Goal: Transaction & Acquisition: Obtain resource

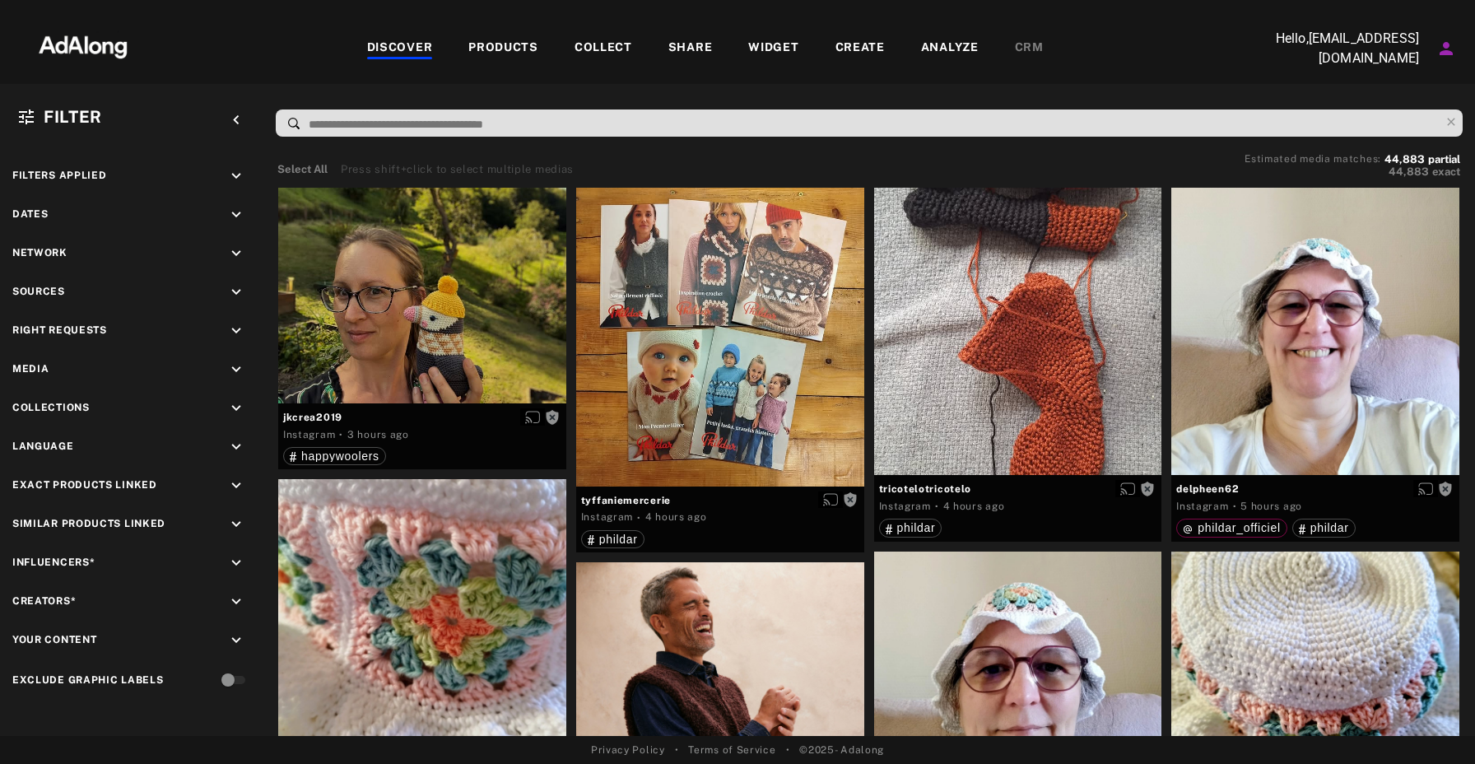
click at [412, 57] on div at bounding box center [400, 58] width 66 height 2
click at [407, 52] on div "DISCOVER" at bounding box center [400, 49] width 66 height 20
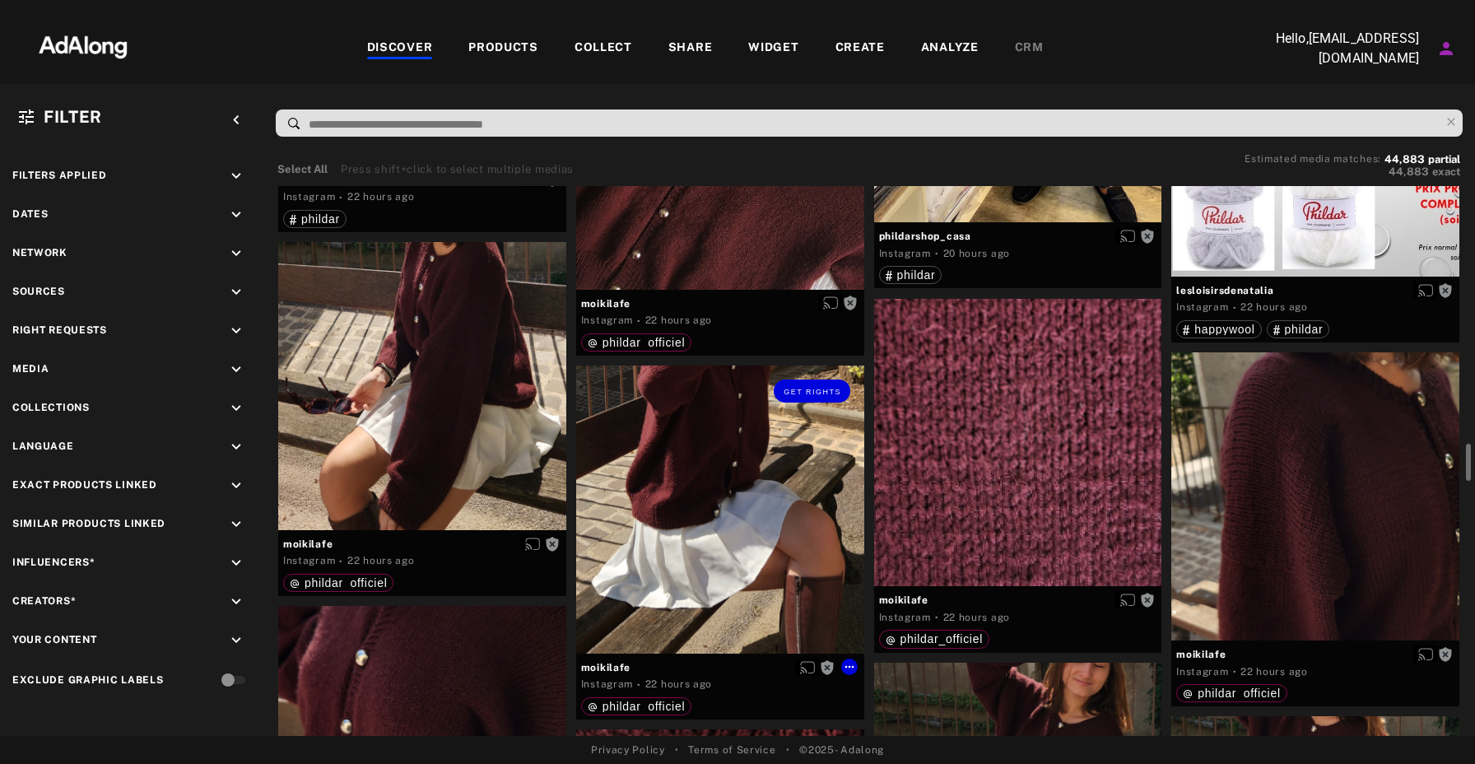
scroll to position [3964, 0]
click at [418, 389] on div "Get rights" at bounding box center [422, 385] width 288 height 288
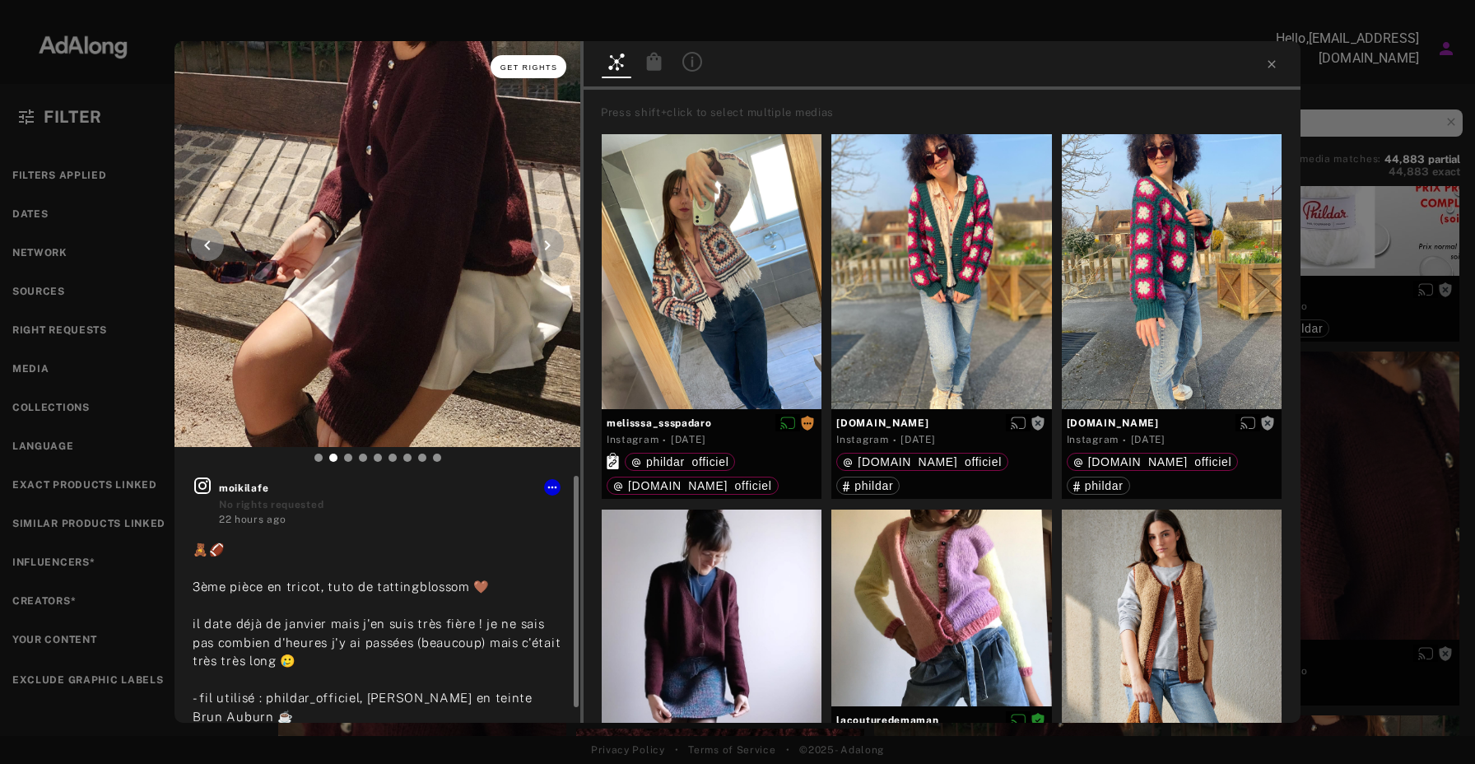
click at [547, 66] on span "Get rights" at bounding box center [530, 67] width 58 height 8
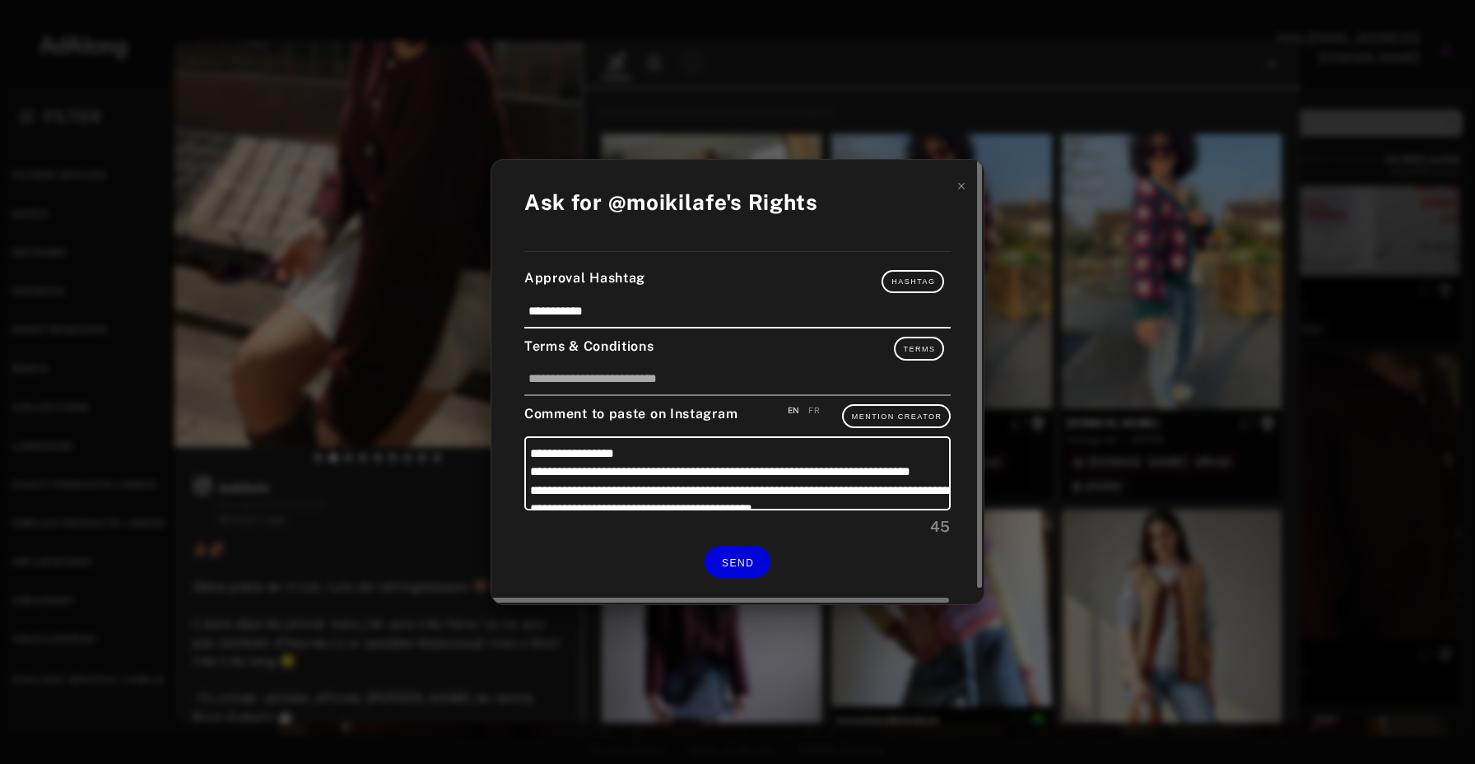
click at [821, 405] on div "Comment to paste on Instagram EN FR Mention Creator" at bounding box center [737, 415] width 426 height 23
click at [820, 407] on div "FR" at bounding box center [814, 410] width 12 height 12
type textarea "**********"
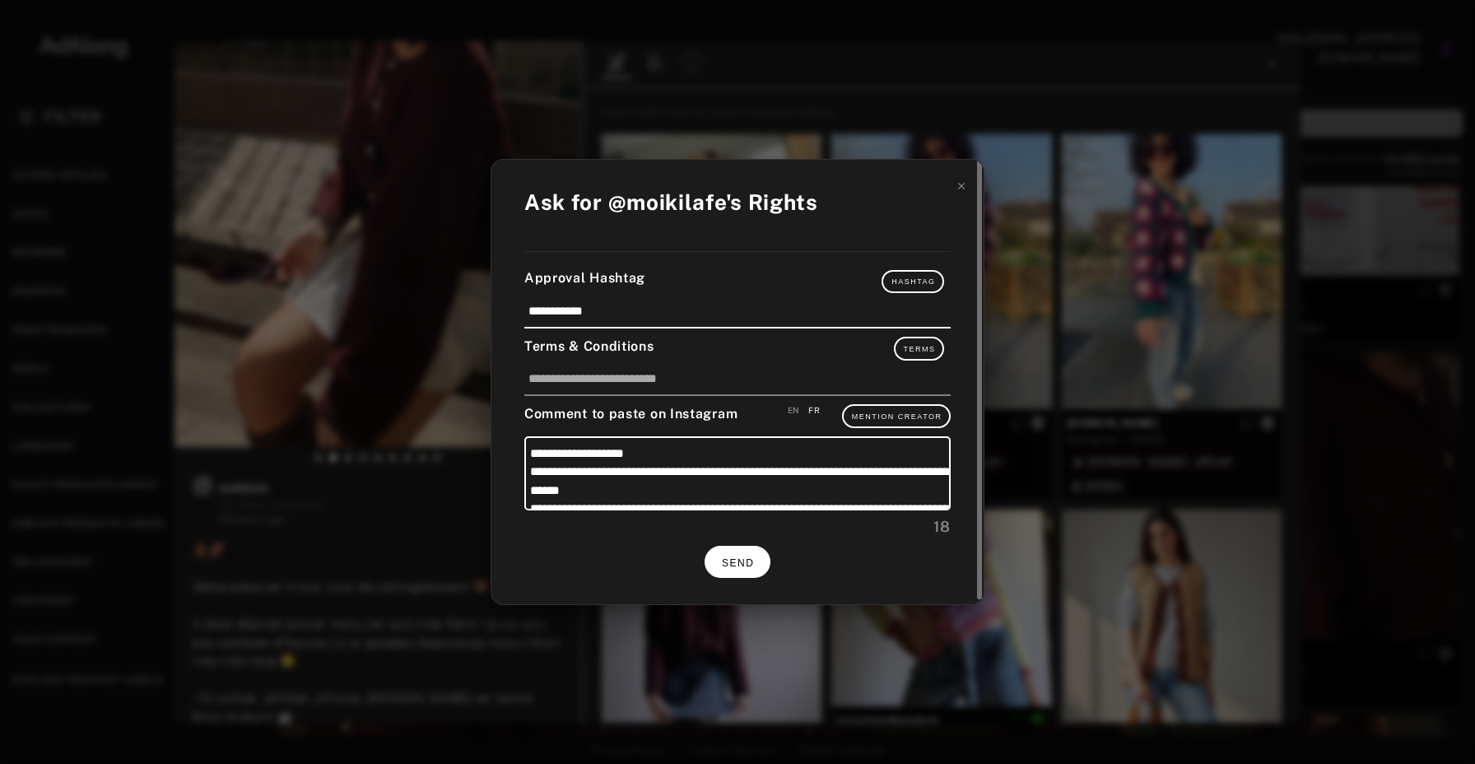
click at [734, 560] on span "SEND" at bounding box center [738, 563] width 32 height 12
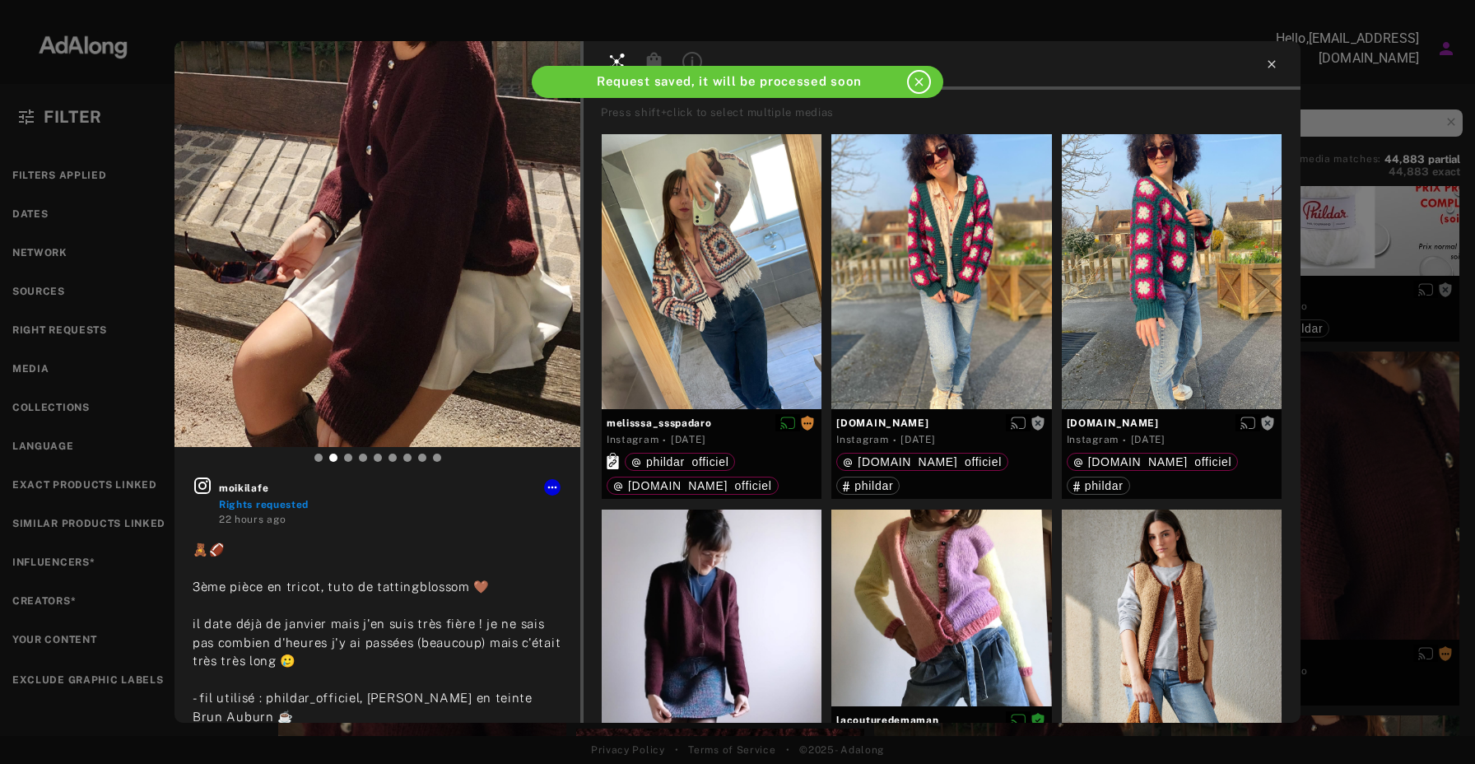
click at [1269, 68] on icon at bounding box center [1271, 64] width 13 height 13
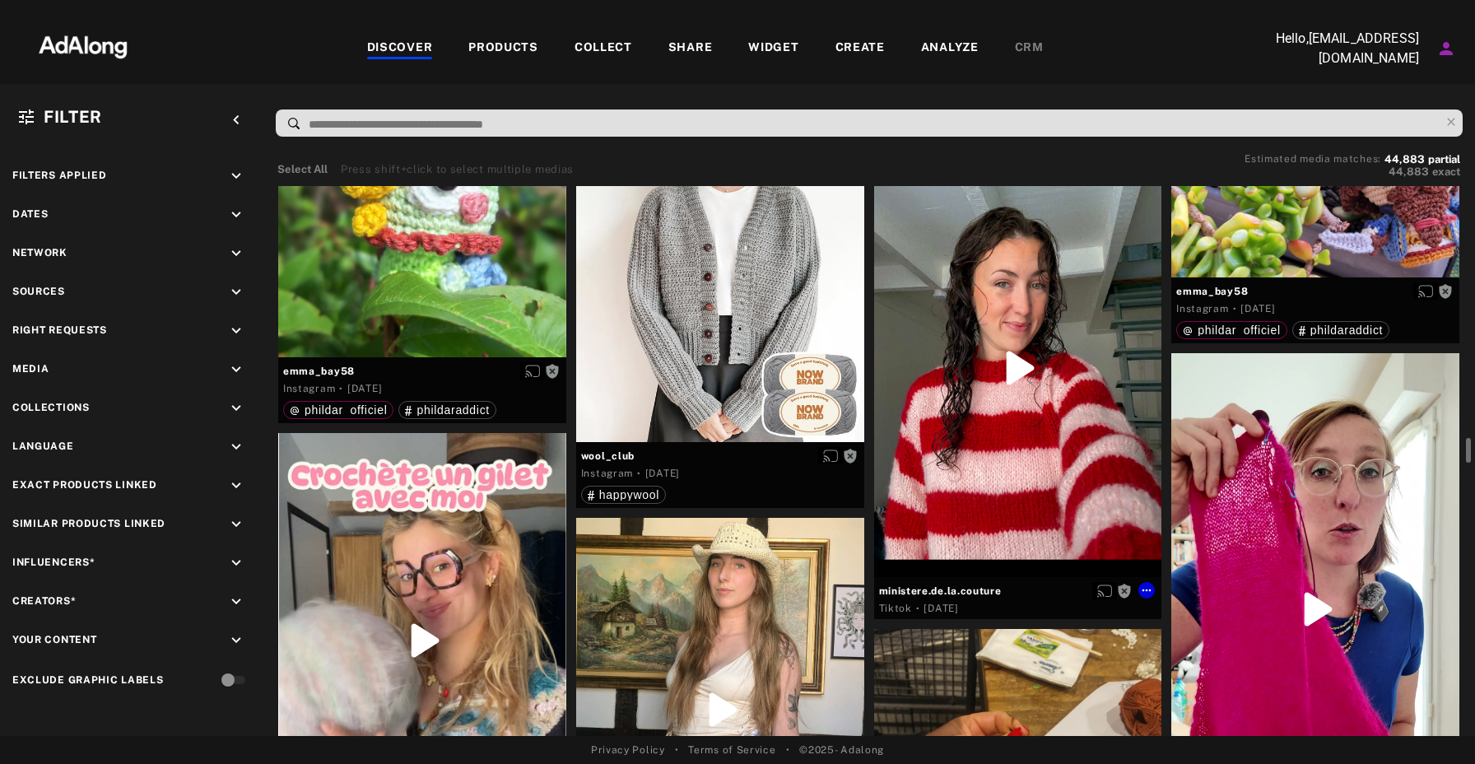
scroll to position [6909, 0]
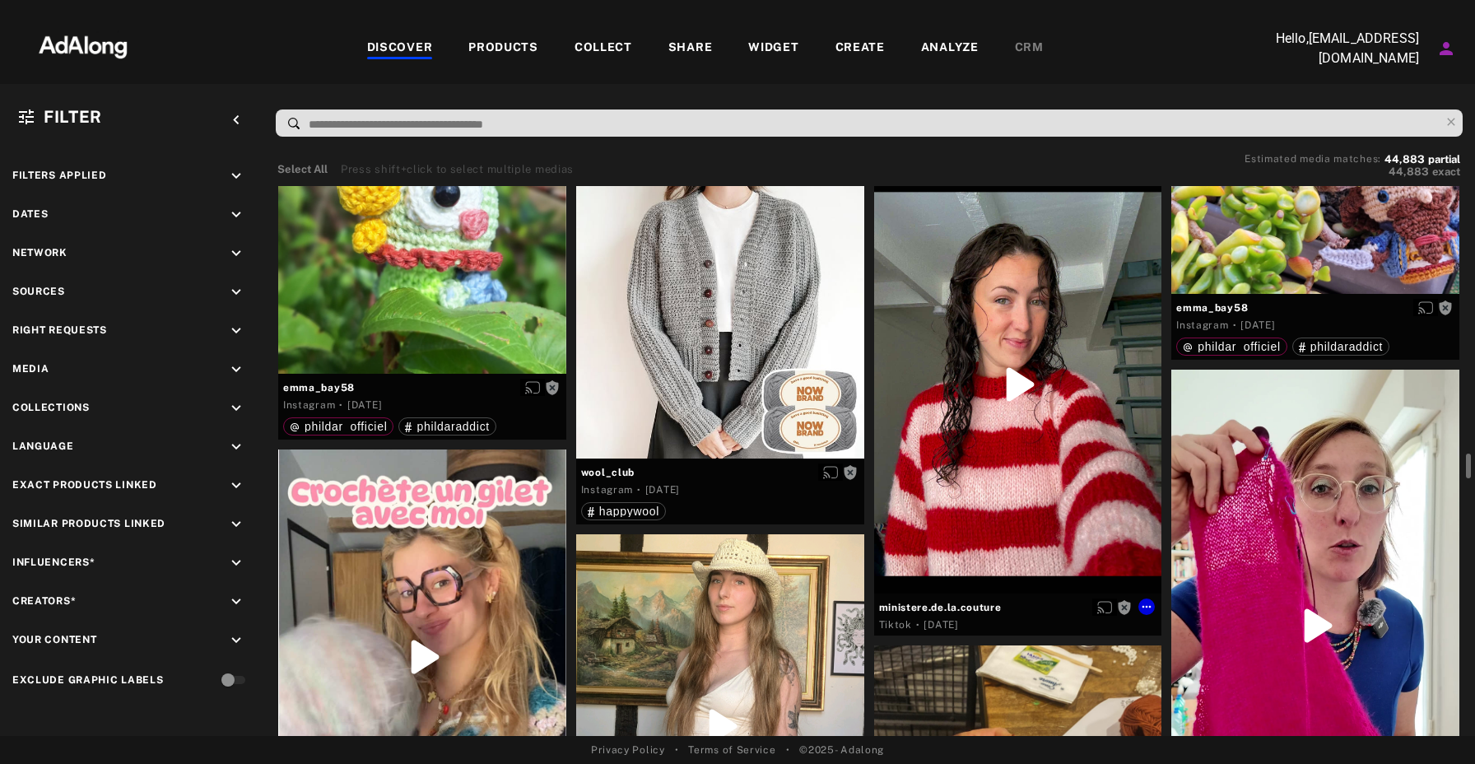
click at [1069, 540] on div at bounding box center [1018, 384] width 288 height 418
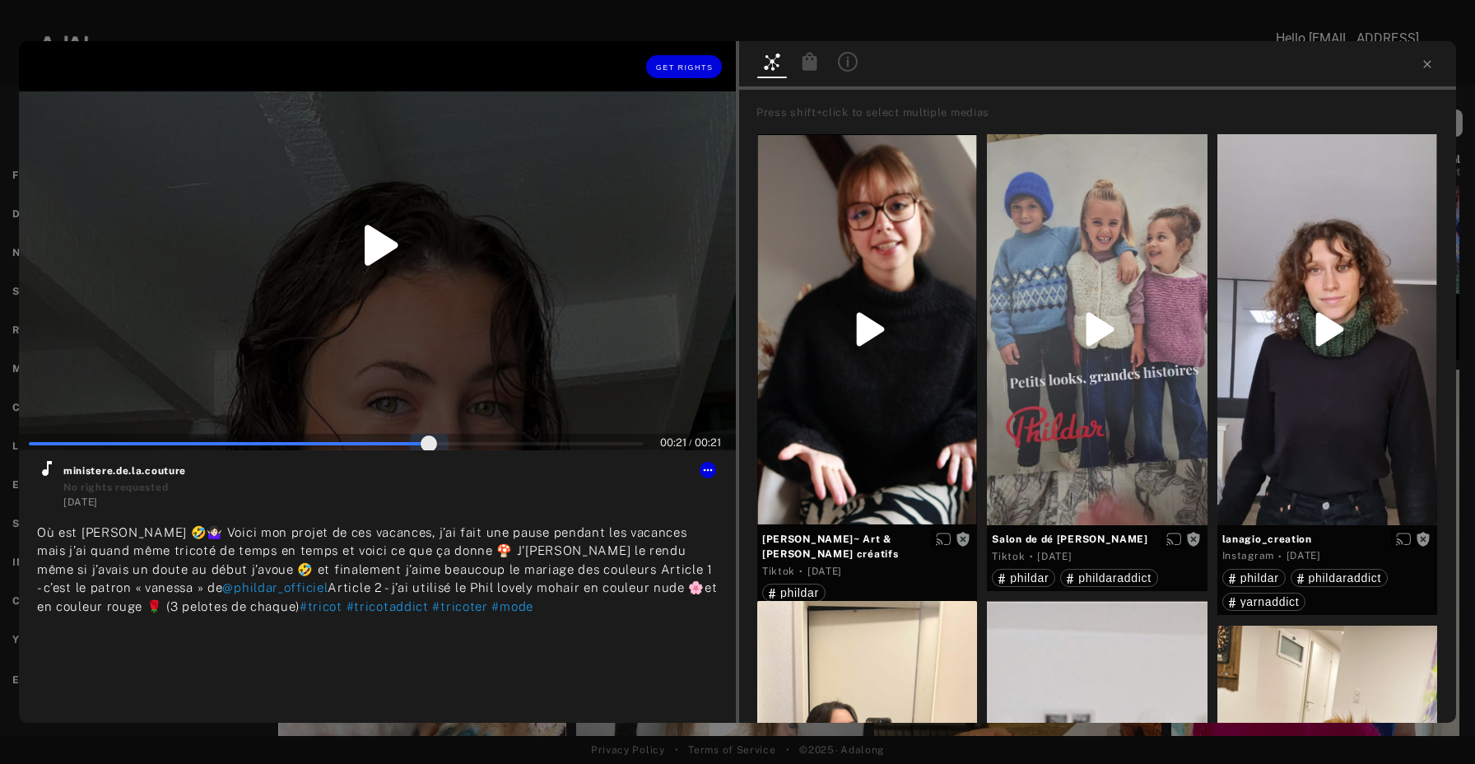
scroll to position [2, 0]
click at [426, 445] on span at bounding box center [336, 442] width 615 height 25
click at [382, 446] on span at bounding box center [336, 442] width 615 height 25
click at [344, 444] on span at bounding box center [336, 442] width 615 height 25
click at [456, 445] on span at bounding box center [336, 442] width 615 height 25
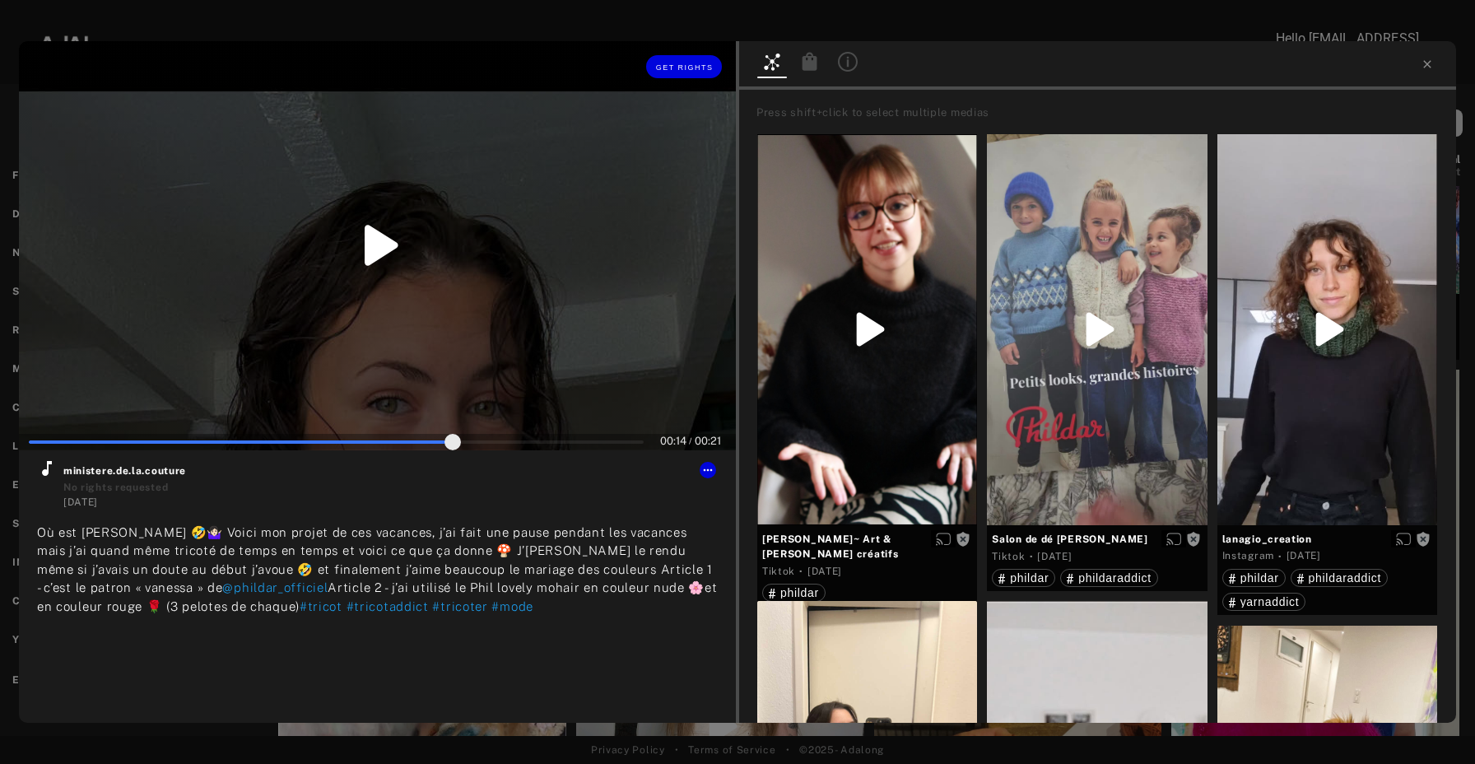
type input "**"
click at [525, 436] on span at bounding box center [336, 442] width 615 height 25
click at [687, 55] on button "Get rights" at bounding box center [684, 66] width 76 height 23
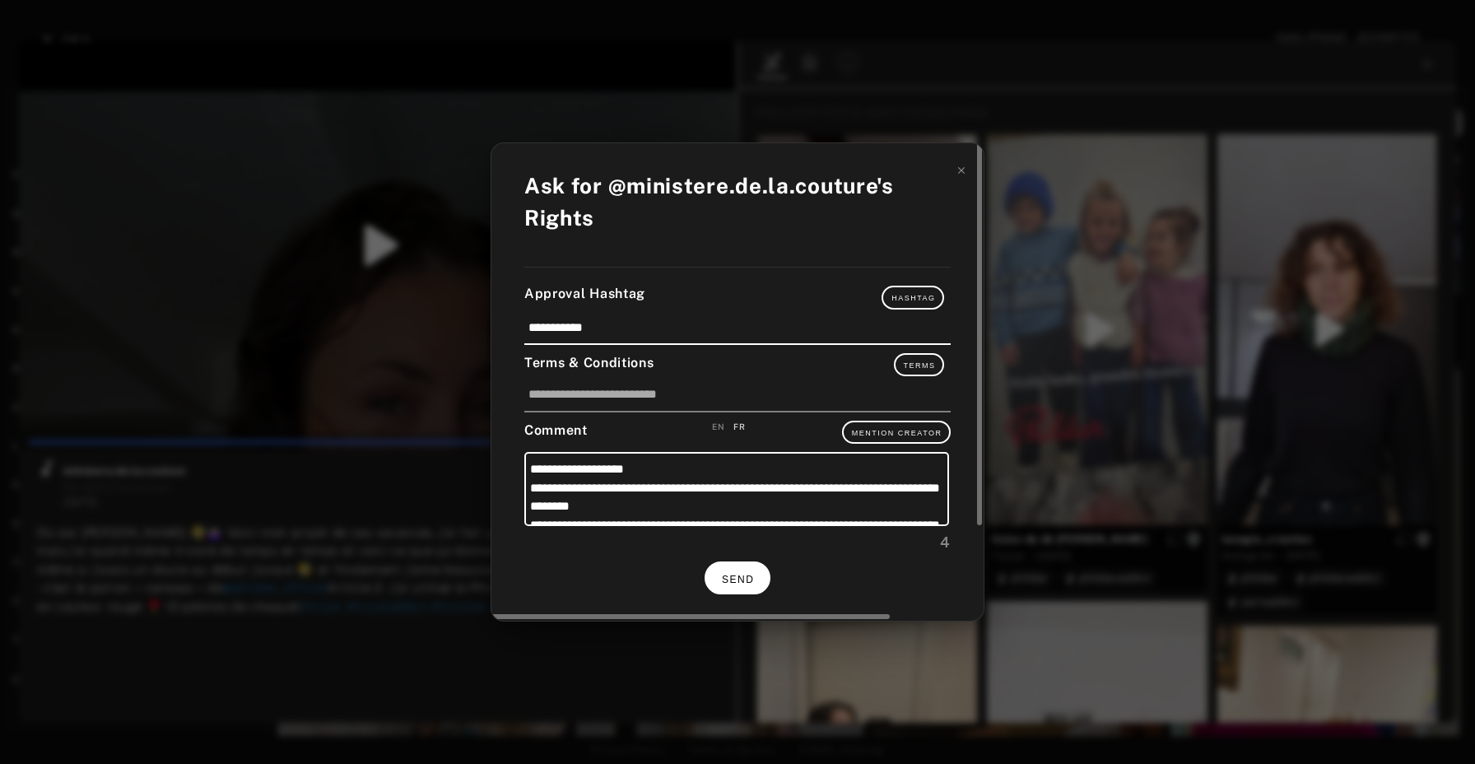
click at [744, 563] on button "SEND" at bounding box center [738, 577] width 66 height 32
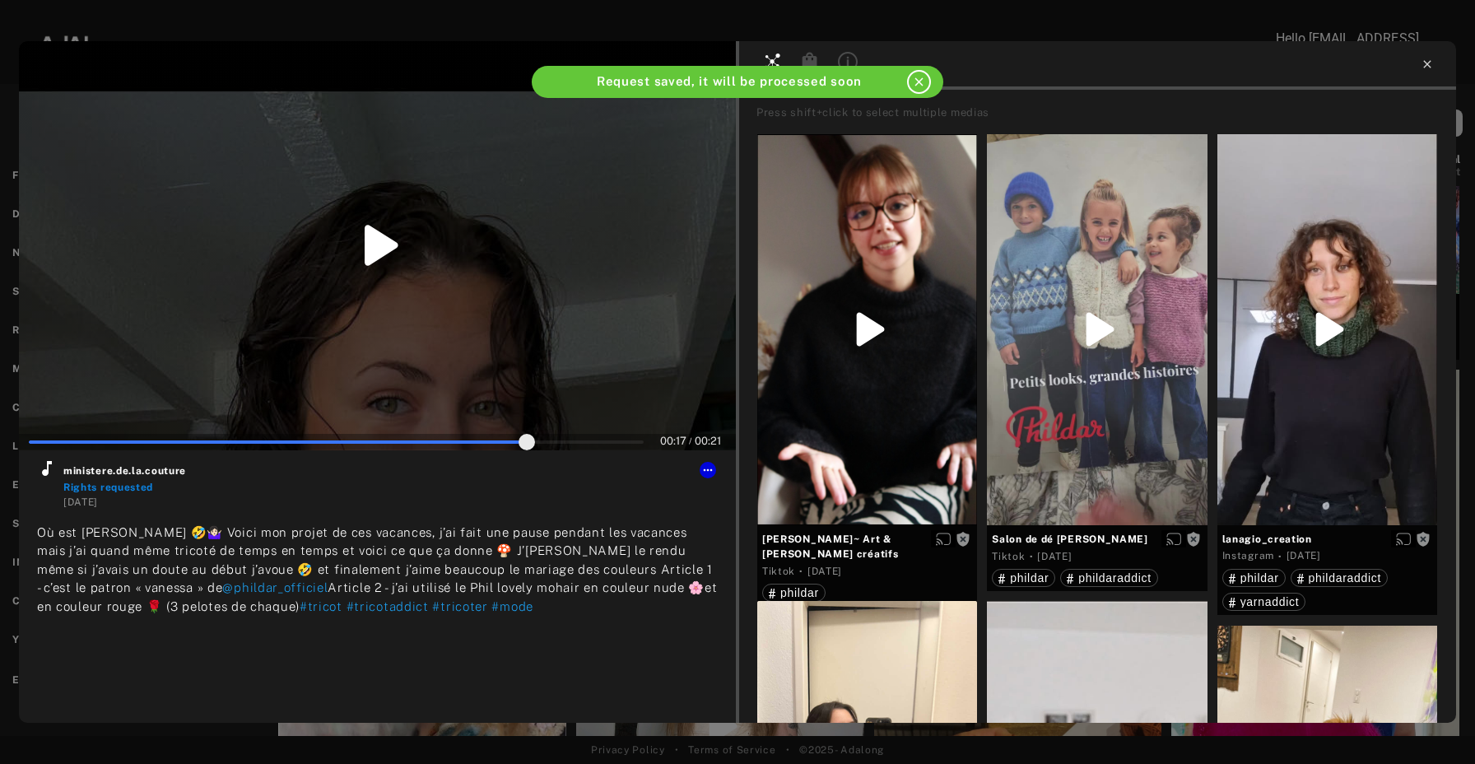
click at [1433, 64] on icon at bounding box center [1427, 64] width 13 height 13
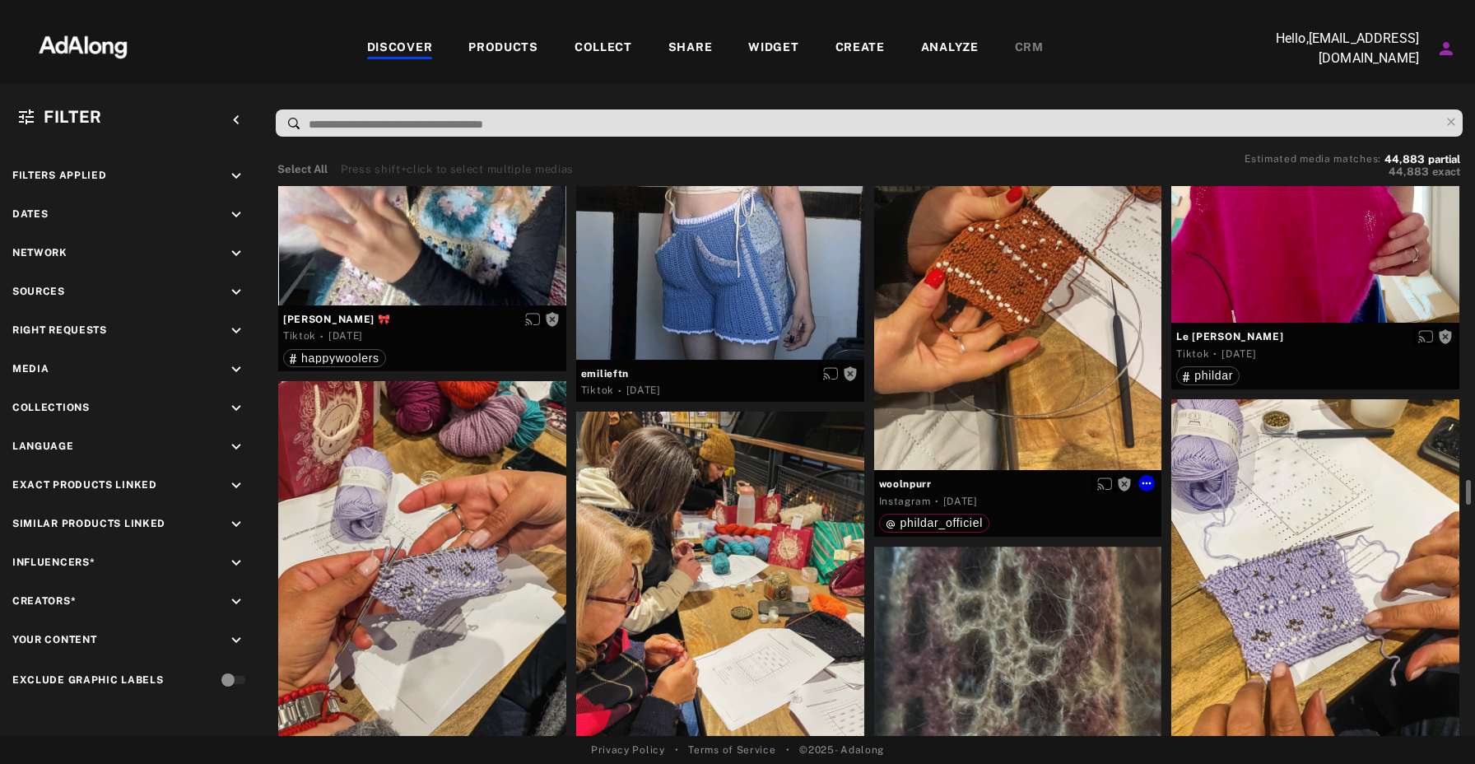
scroll to position [7488, 0]
